Goal: Task Accomplishment & Management: Use online tool/utility

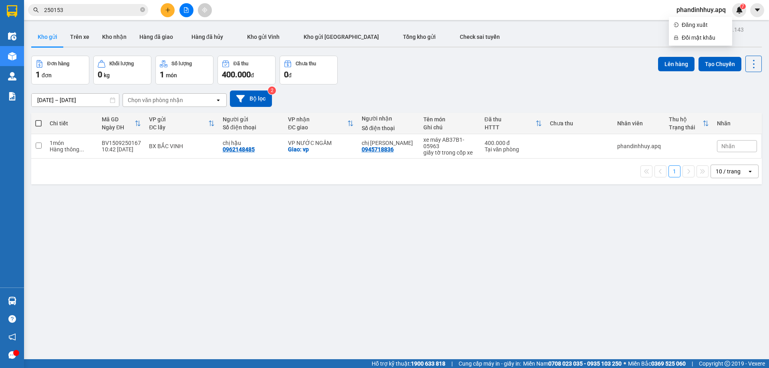
scroll to position [37, 0]
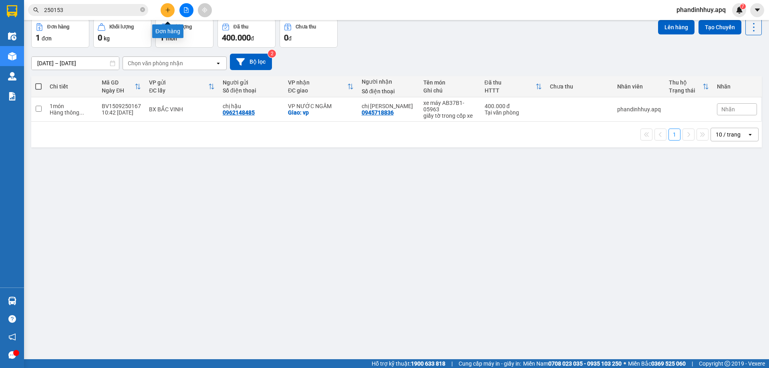
click at [167, 8] on icon "plus" at bounding box center [168, 10] width 6 height 6
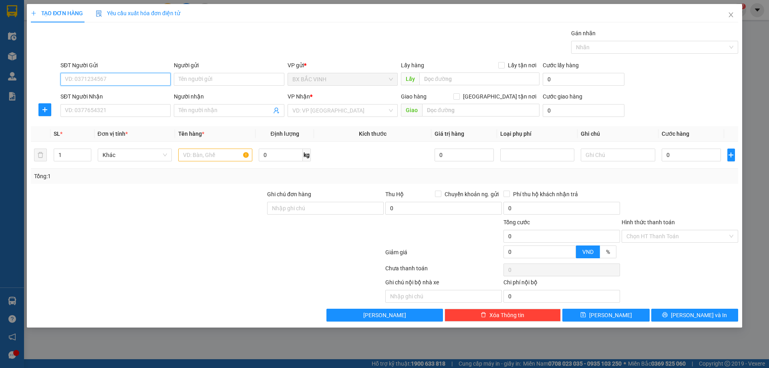
click at [113, 79] on input "SĐT Người Gửi" at bounding box center [116, 79] width 110 height 13
type input "0354252614"
click at [192, 80] on input "Người gửi" at bounding box center [229, 79] width 110 height 13
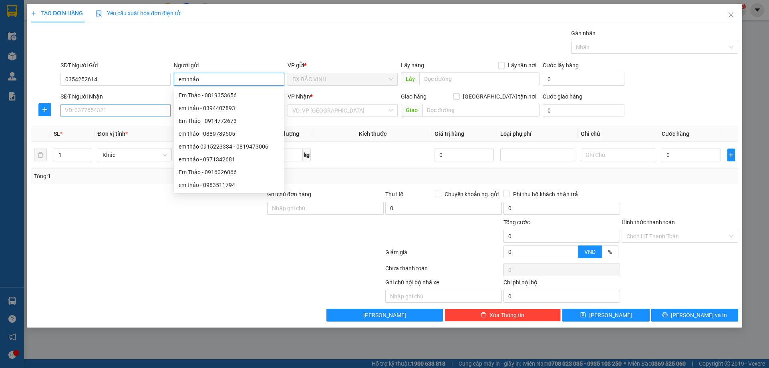
type input "em thảo"
click at [104, 111] on input "SĐT Người Nhận" at bounding box center [116, 110] width 110 height 13
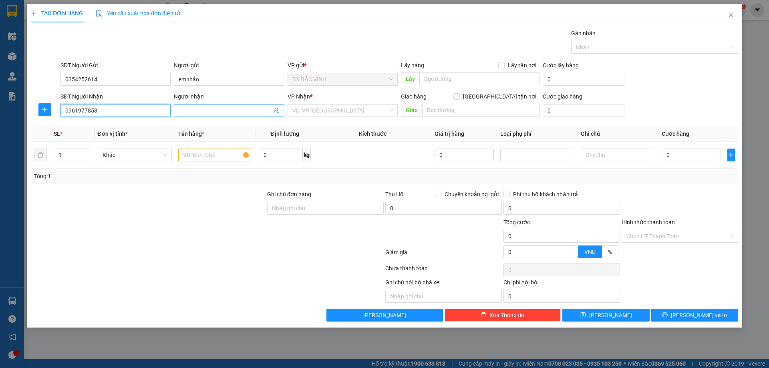
type input "0961977858"
click at [214, 109] on input "Người nhận" at bounding box center [225, 110] width 93 height 9
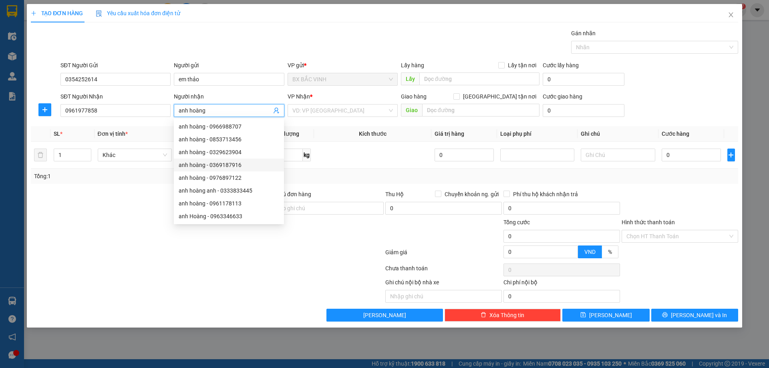
type input "anh hoàng"
click at [131, 260] on div at bounding box center [207, 254] width 355 height 16
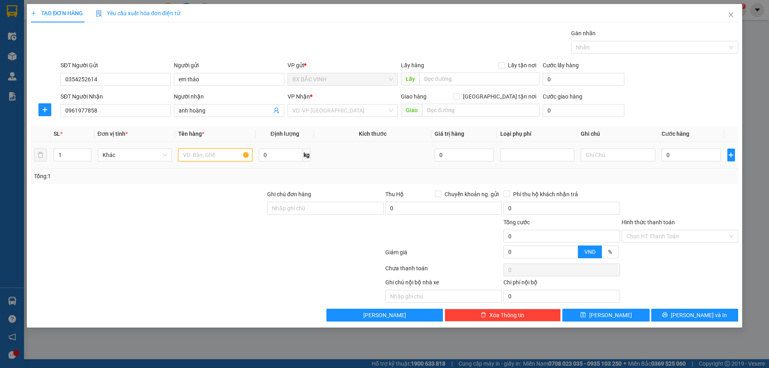
click at [200, 154] on input "text" at bounding box center [215, 155] width 74 height 13
type input "hồ sơ"
click at [685, 145] on td "0" at bounding box center [692, 155] width 66 height 27
click at [685, 154] on input "0" at bounding box center [692, 155] width 60 height 13
type input "3"
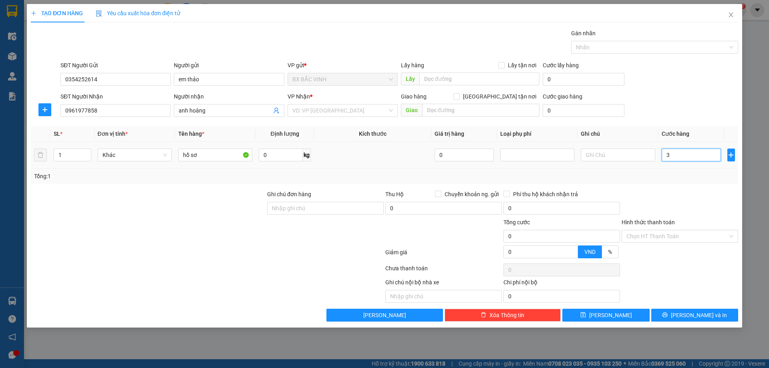
type input "3"
type input "30"
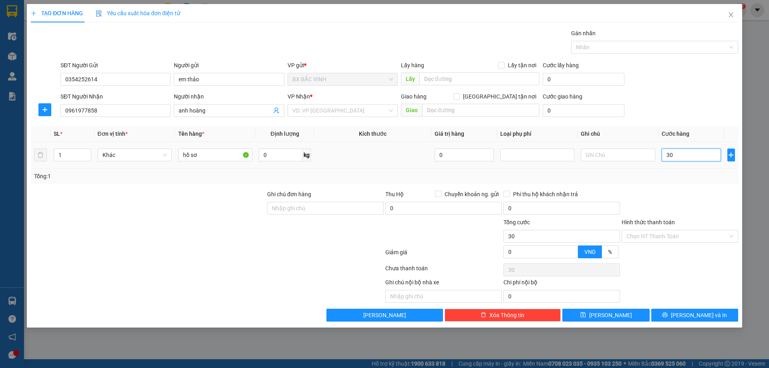
type input "300"
type input "3.000"
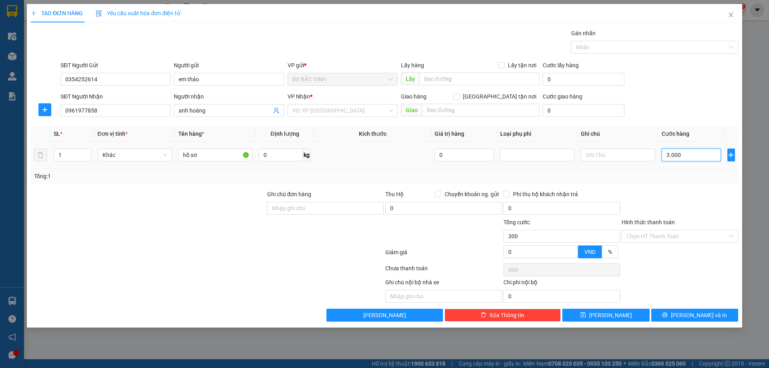
type input "3.000"
type input "30.000"
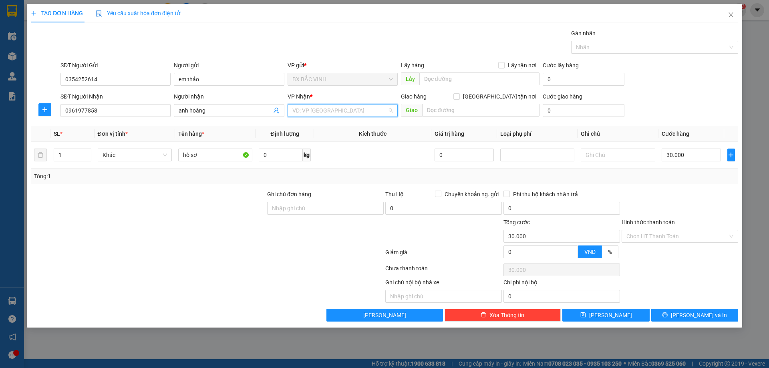
click at [337, 110] on input "search" at bounding box center [340, 111] width 95 height 12
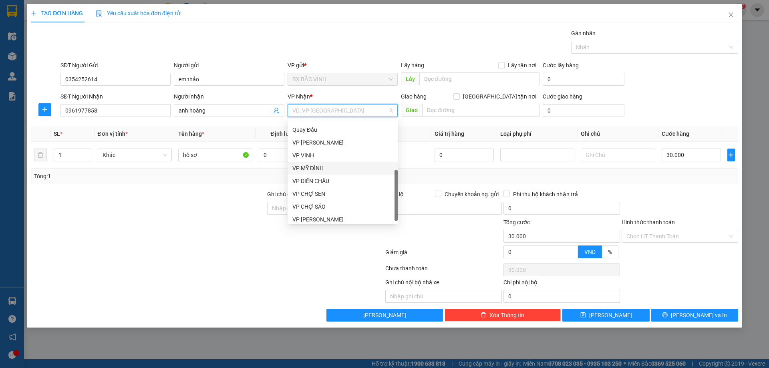
click at [325, 165] on div "VP MỸ ĐÌNH" at bounding box center [343, 168] width 101 height 9
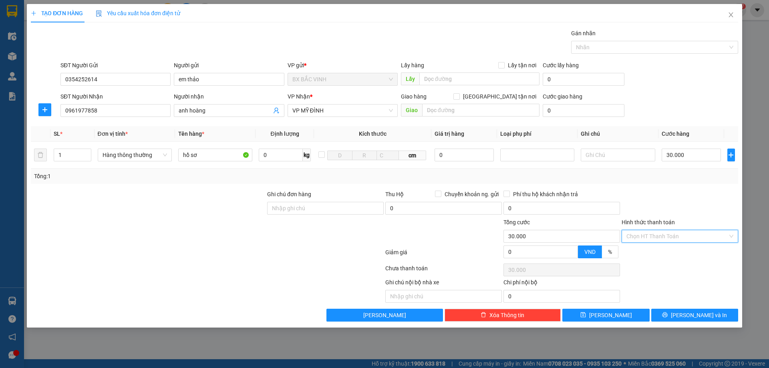
click at [695, 232] on input "Hình thức thanh toán" at bounding box center [677, 236] width 101 height 12
click at [651, 245] on div "Transit Pickup Surcharge Ids Transit Deliver Surcharge Ids Transit Deliver Surc…" at bounding box center [385, 175] width 708 height 293
click at [707, 319] on span "[PERSON_NAME] và In" at bounding box center [699, 315] width 56 height 9
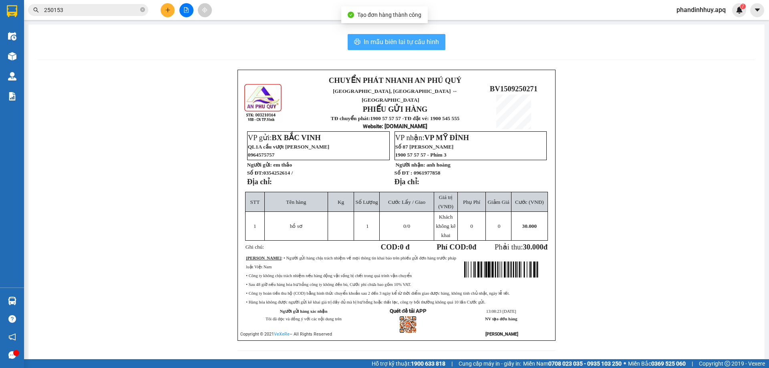
click at [401, 40] on span "In mẫu biên lai tự cấu hình" at bounding box center [401, 42] width 75 height 10
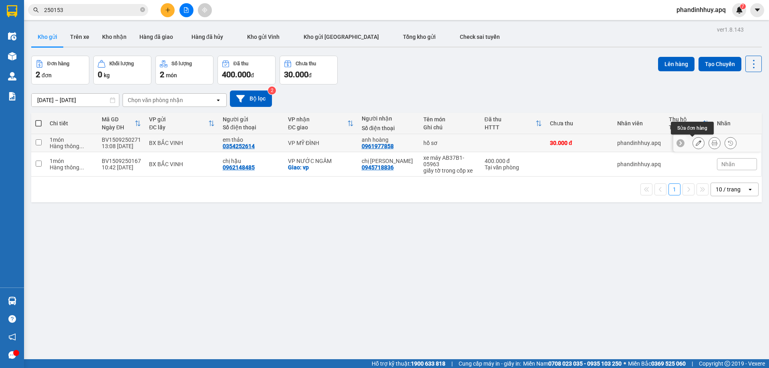
click at [696, 143] on button at bounding box center [698, 143] width 11 height 14
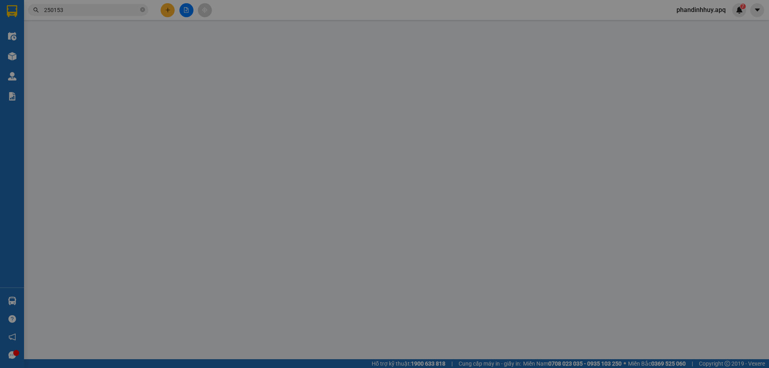
type input "0354252614"
type input "em thảo"
type input "0961977858"
type input "anh hoàng"
type input "30.000"
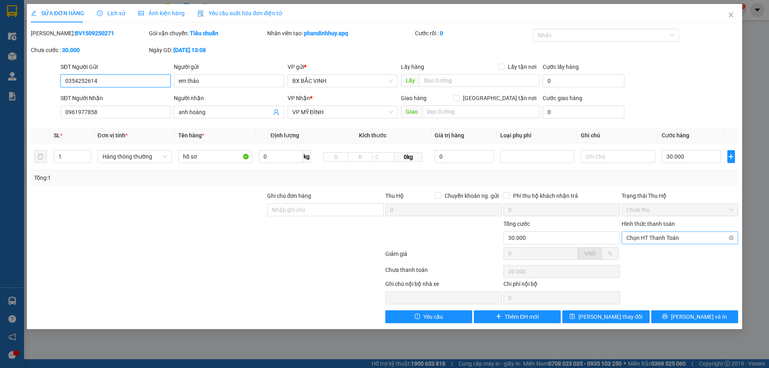
click at [683, 234] on span "Chọn HT Thanh Toán" at bounding box center [680, 238] width 107 height 12
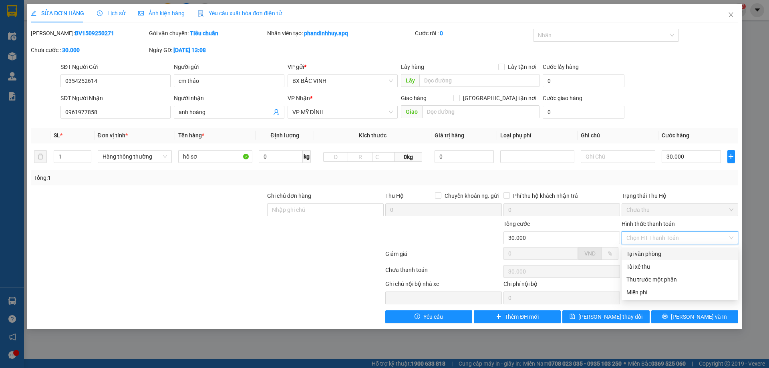
drag, startPoint x: 669, startPoint y: 252, endPoint x: 670, endPoint y: 261, distance: 9.7
click at [669, 253] on div "Tại văn phòng" at bounding box center [680, 254] width 107 height 9
type input "0"
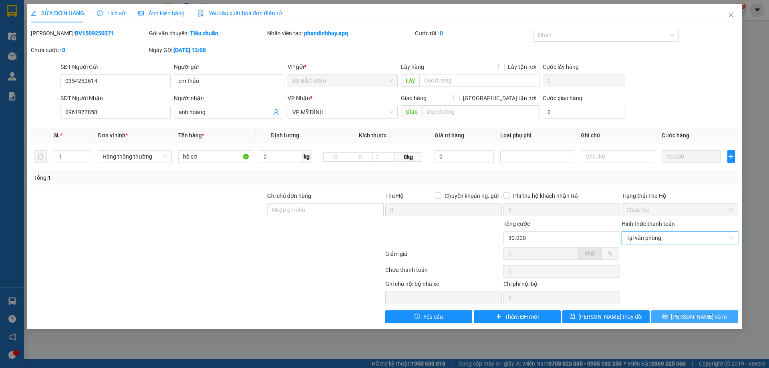
click at [682, 313] on button "[PERSON_NAME] và In" at bounding box center [695, 317] width 87 height 13
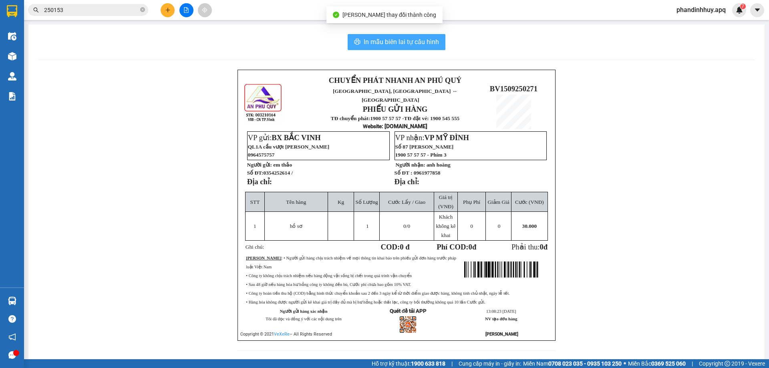
click at [404, 40] on span "In mẫu biên lai tự cấu hình" at bounding box center [401, 42] width 75 height 10
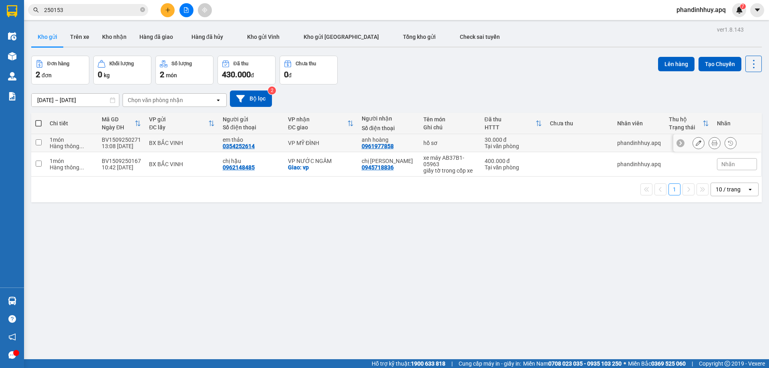
click at [204, 140] on div "BX BẮC VINH" at bounding box center [182, 143] width 66 height 6
checkbox input "true"
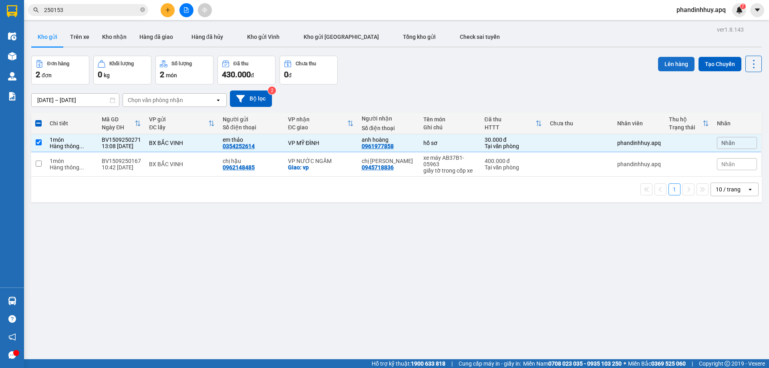
click at [671, 60] on button "Lên hàng" at bounding box center [676, 64] width 36 height 14
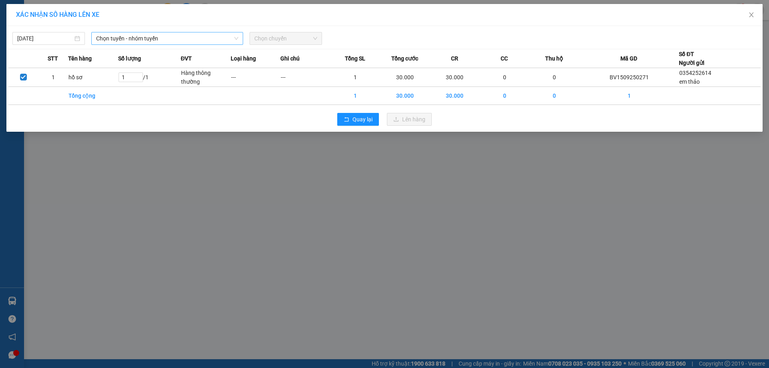
click at [139, 38] on span "Chọn tuyến - nhóm tuyến" at bounding box center [167, 38] width 142 height 12
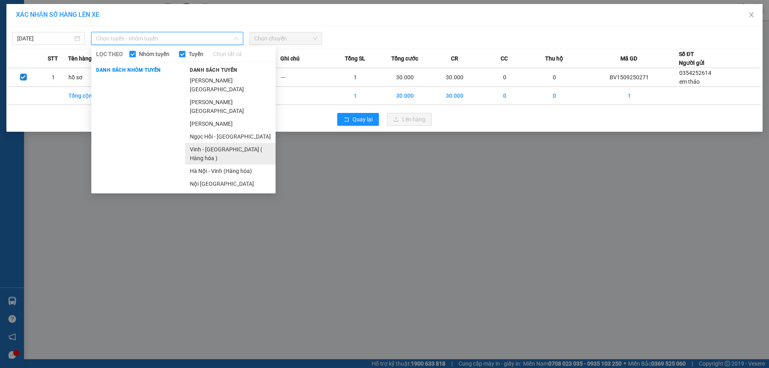
click at [226, 143] on li "Vinh - [GEOGRAPHIC_DATA] ( Hàng hóa )" at bounding box center [230, 154] width 91 height 22
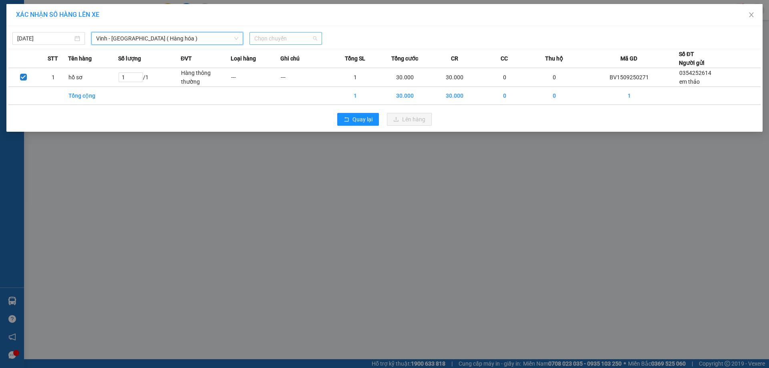
click at [305, 34] on span "Chọn chuyến" at bounding box center [285, 38] width 63 height 12
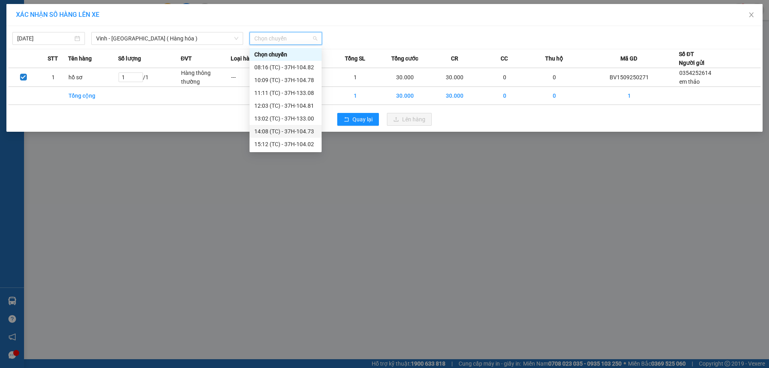
click at [305, 130] on div "14:08 (TC) - 37H-104.73" at bounding box center [285, 131] width 63 height 9
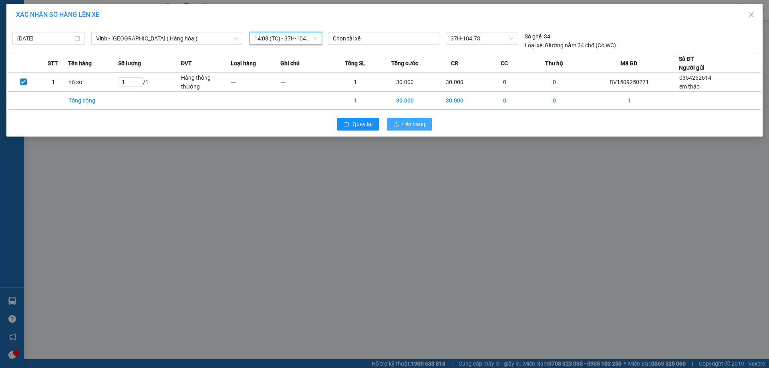
click at [410, 123] on span "Lên hàng" at bounding box center [413, 124] width 23 height 9
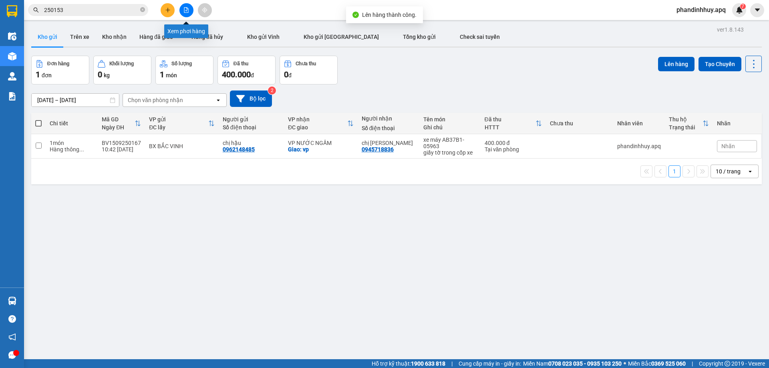
click at [187, 9] on icon "file-add" at bounding box center [186, 10] width 4 height 6
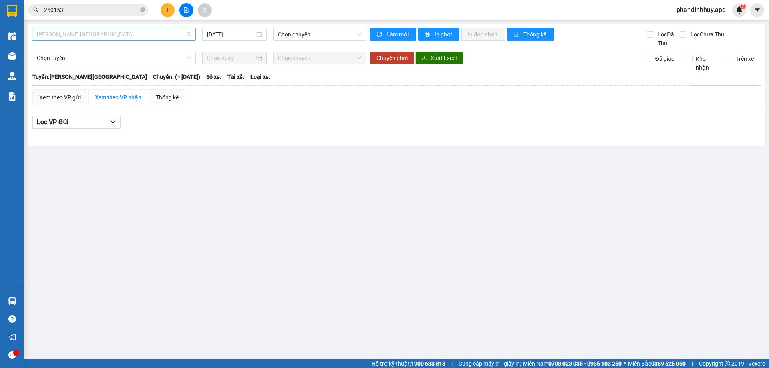
click at [168, 36] on span "[PERSON_NAME][GEOGRAPHIC_DATA]" at bounding box center [114, 34] width 154 height 12
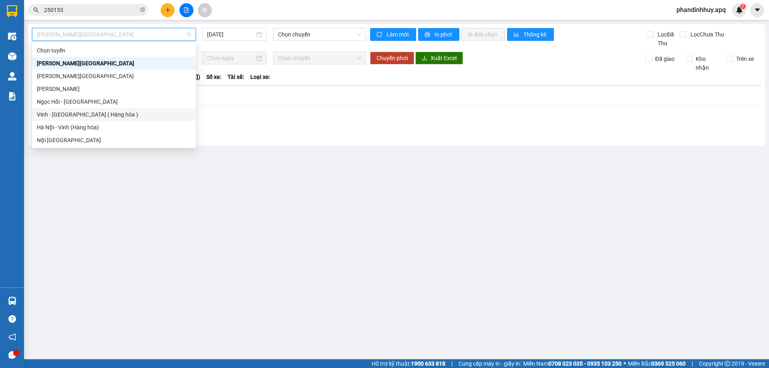
click at [117, 113] on div "Vinh - [GEOGRAPHIC_DATA] ( Hàng hóa )" at bounding box center [114, 114] width 154 height 9
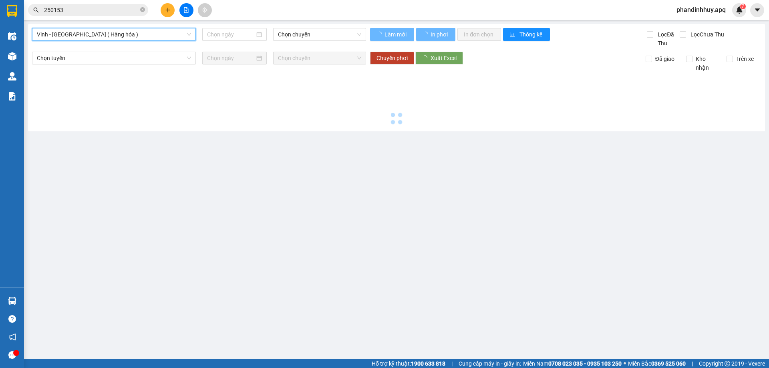
type input "[DATE]"
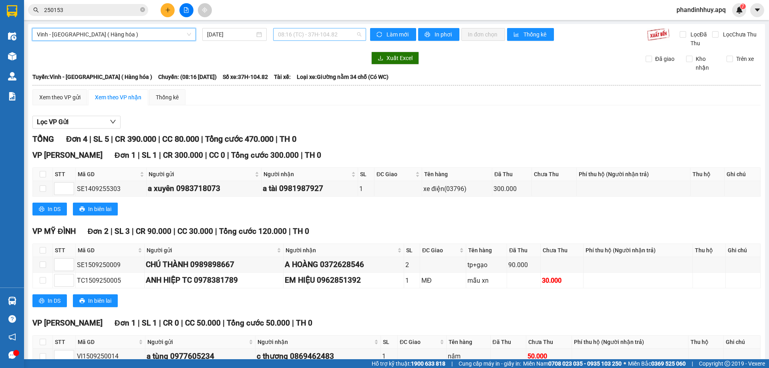
click at [356, 34] on span "08:16 (TC) - 37H-104.82" at bounding box center [319, 34] width 83 height 12
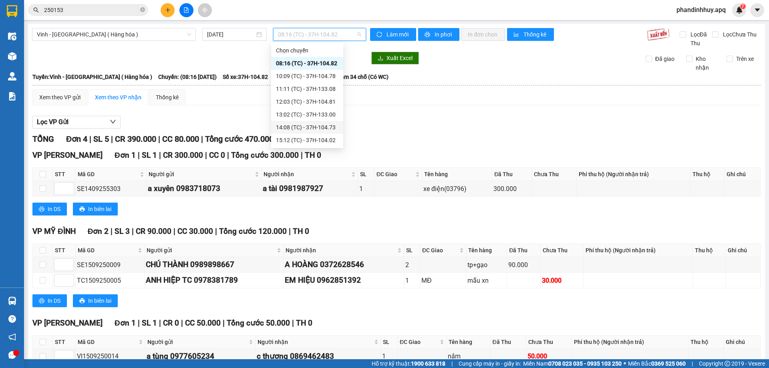
click at [329, 127] on div "14:08 (TC) - 37H-104.73" at bounding box center [307, 127] width 63 height 9
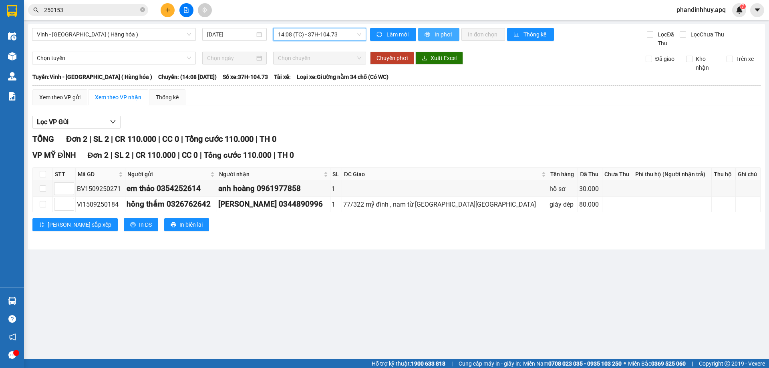
click at [440, 33] on span "In phơi" at bounding box center [444, 34] width 18 height 9
click at [446, 33] on span "In phơi" at bounding box center [444, 34] width 18 height 9
